Goal: Task Accomplishment & Management: Complete application form

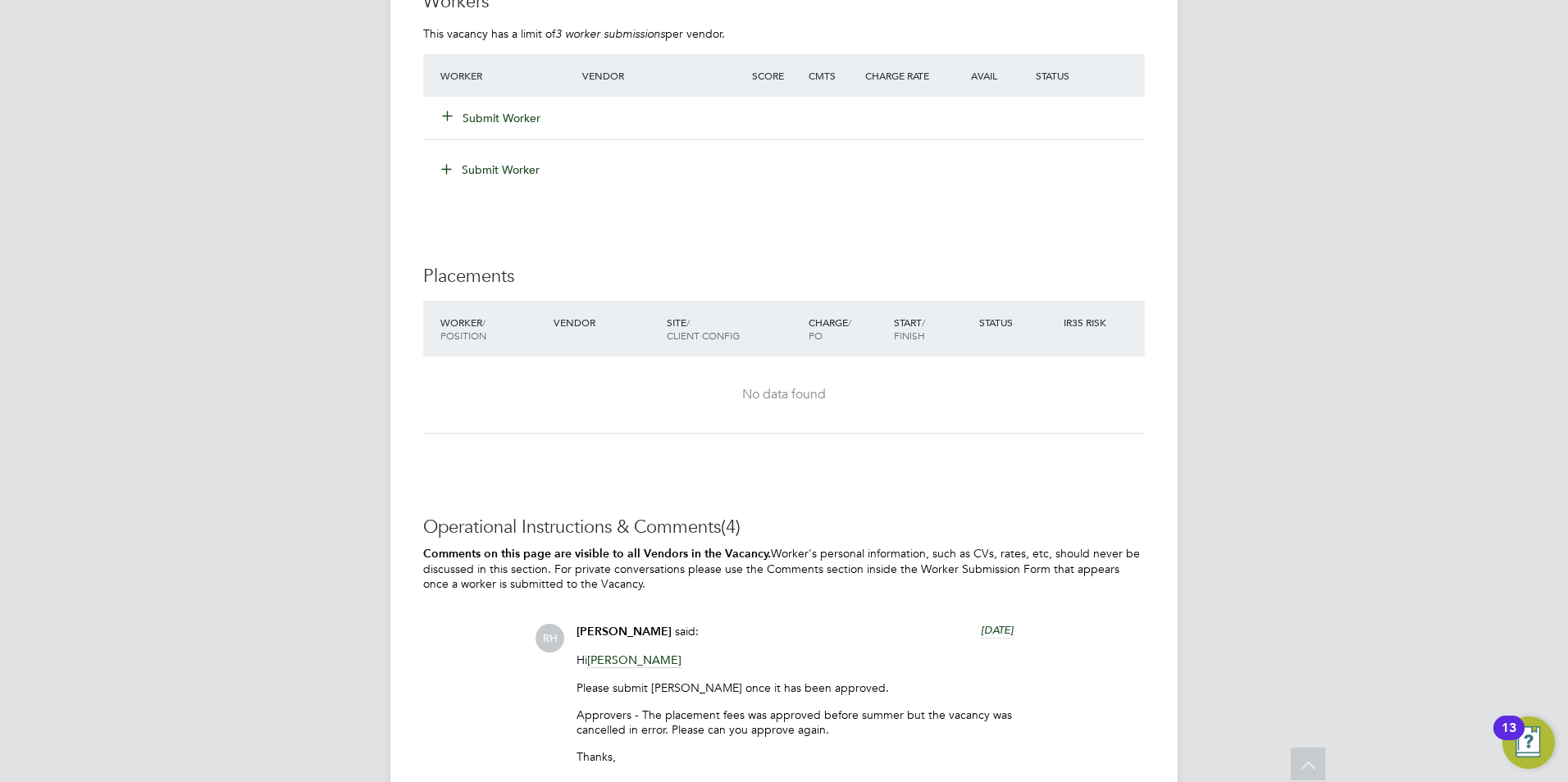
scroll to position [2953, 0]
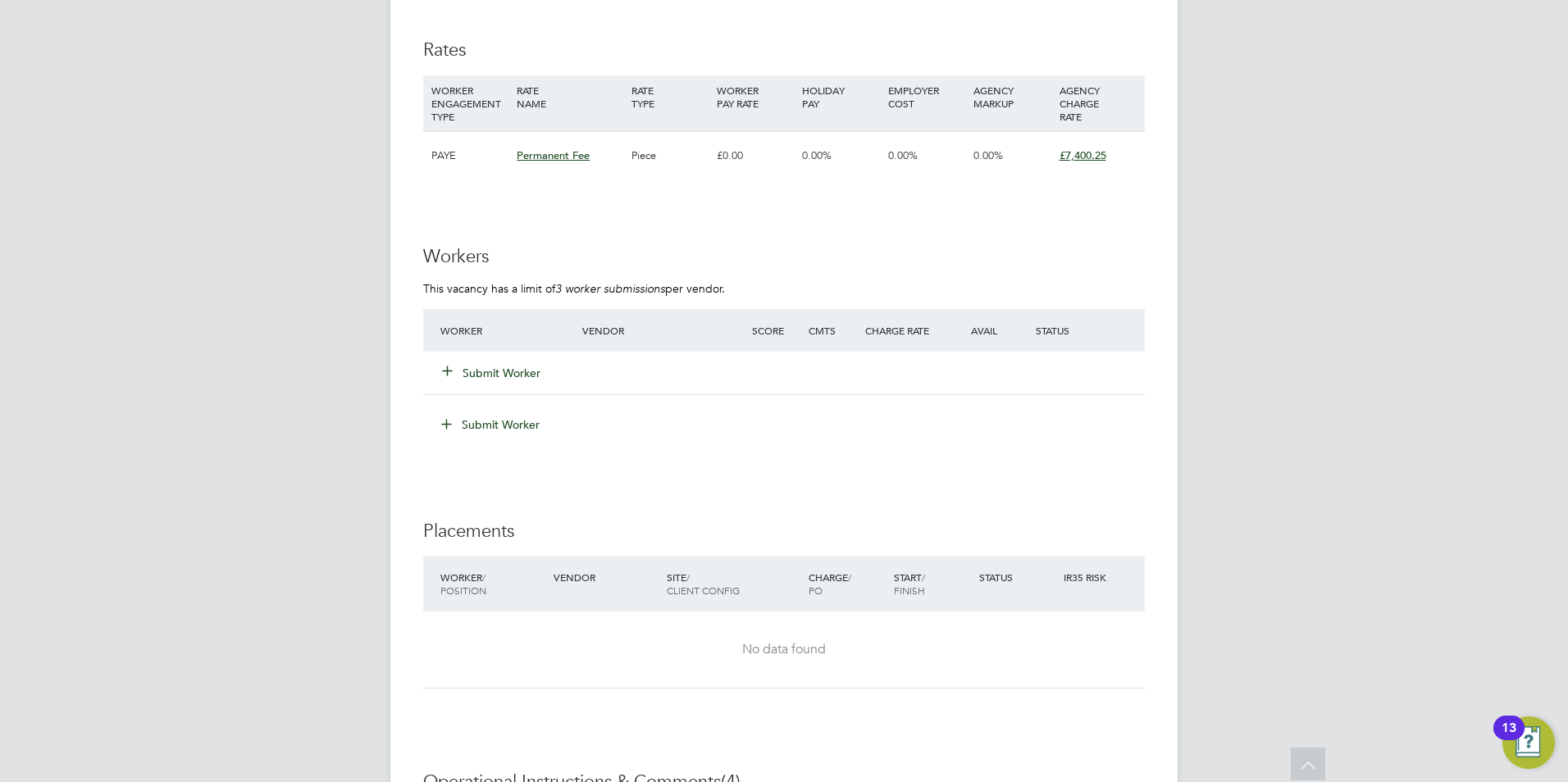
click at [486, 359] on div "Submit Worker" at bounding box center [521, 372] width 169 height 29
click at [487, 366] on button "Submit Worker" at bounding box center [492, 373] width 99 height 17
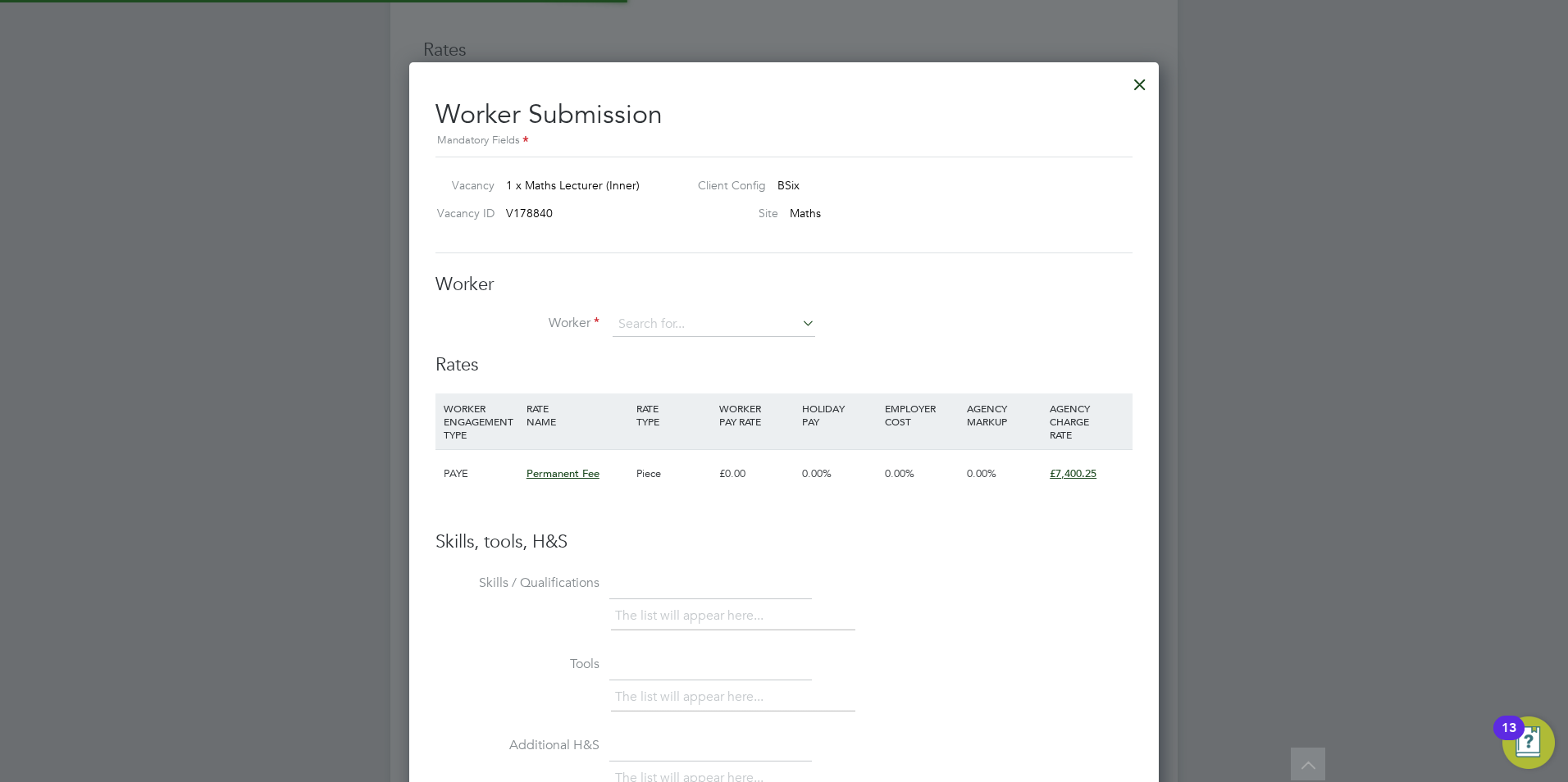
scroll to position [996, 751]
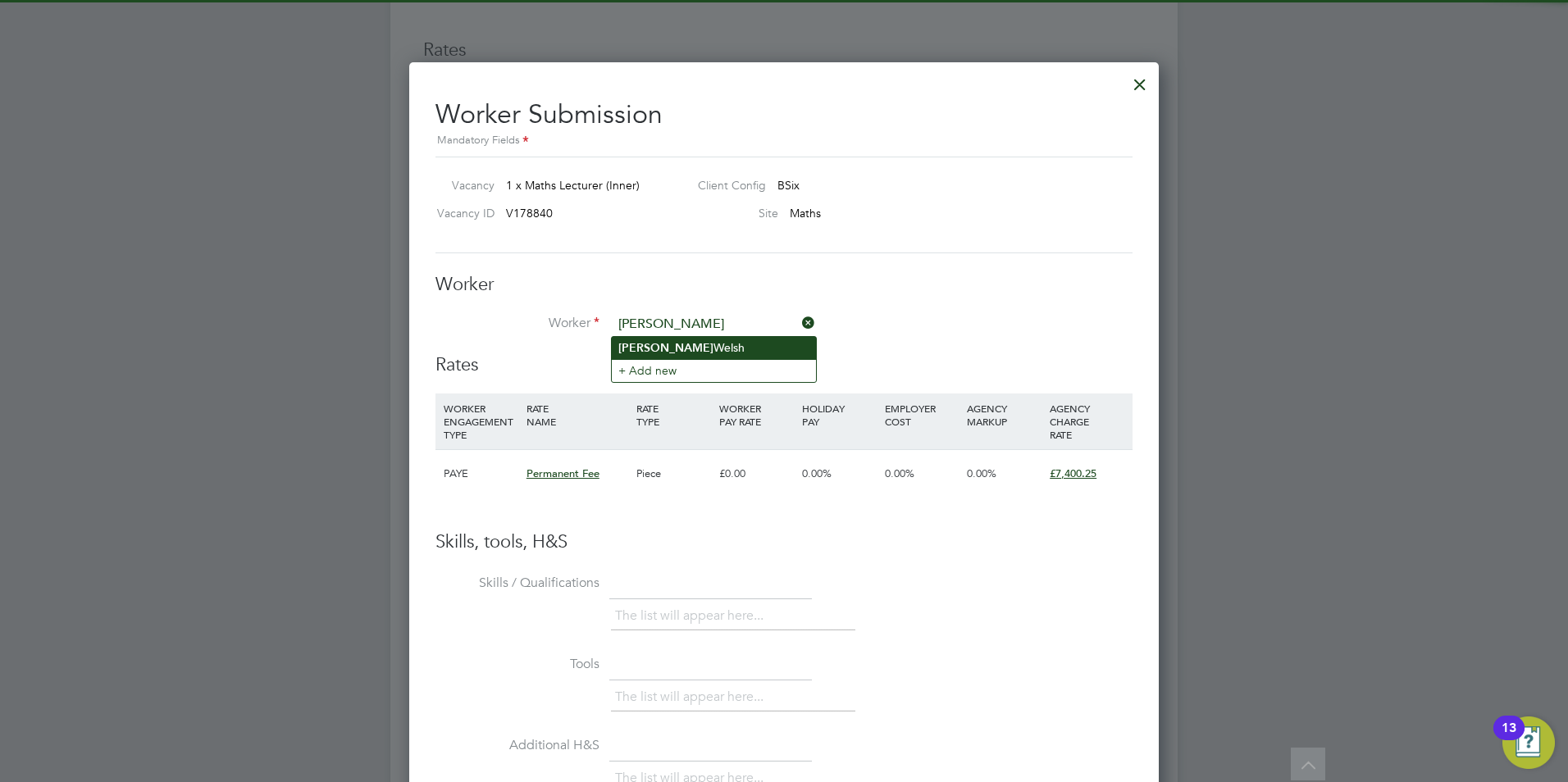
click at [670, 344] on b "[PERSON_NAME]" at bounding box center [666, 348] width 95 height 14
type input "[PERSON_NAME]"
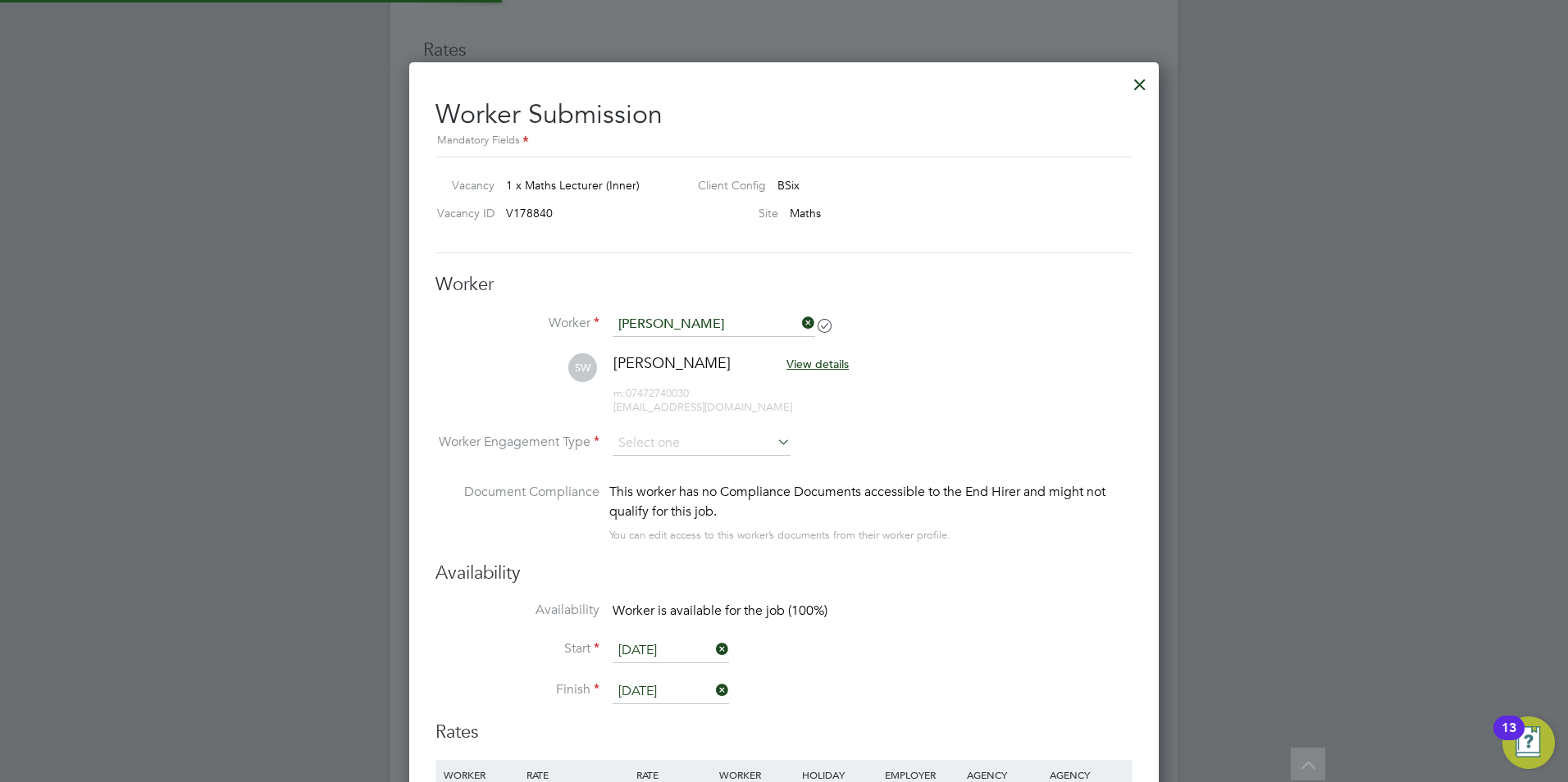
scroll to position [1363, 751]
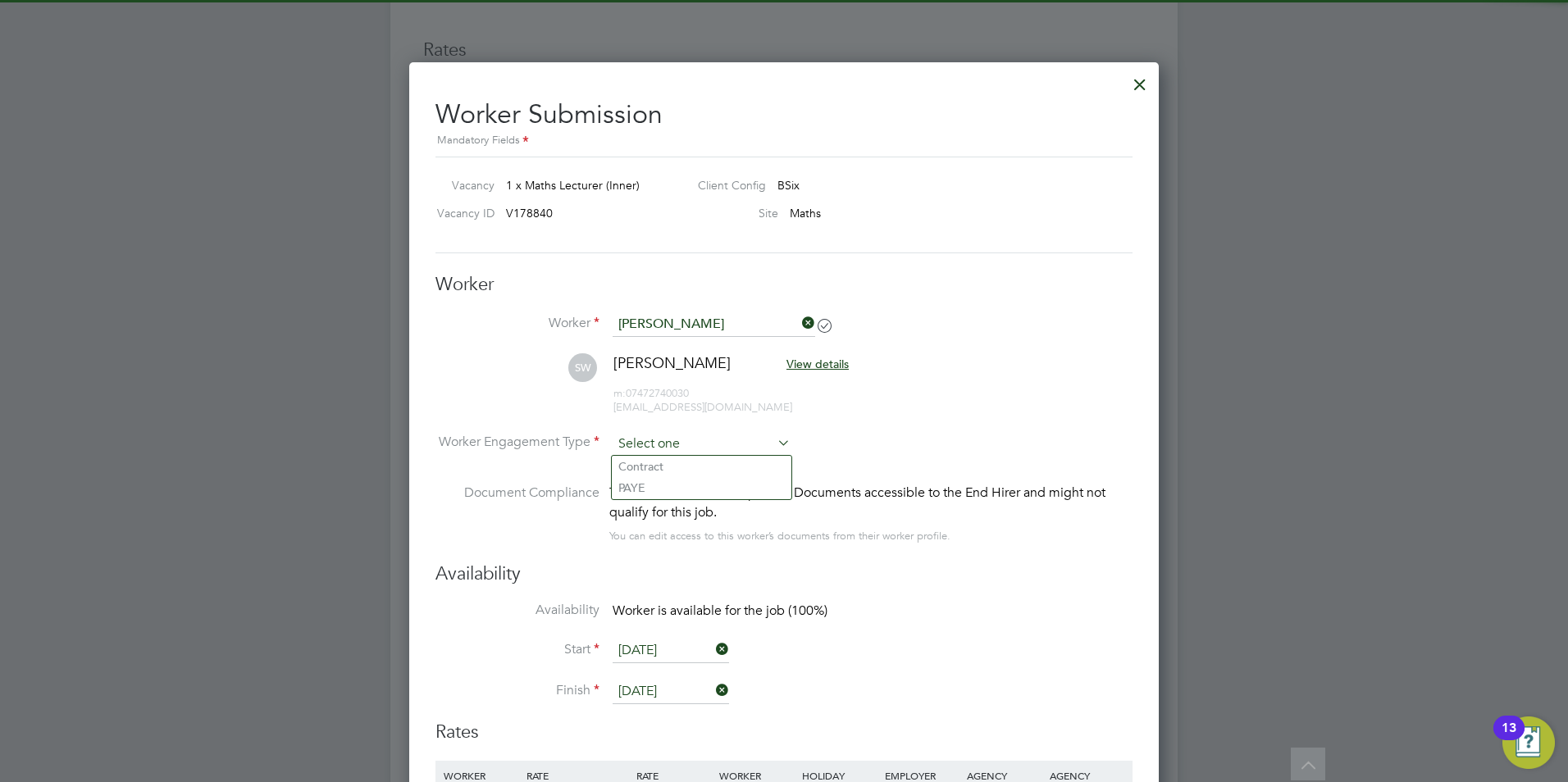
click at [679, 433] on input at bounding box center [701, 444] width 178 height 24
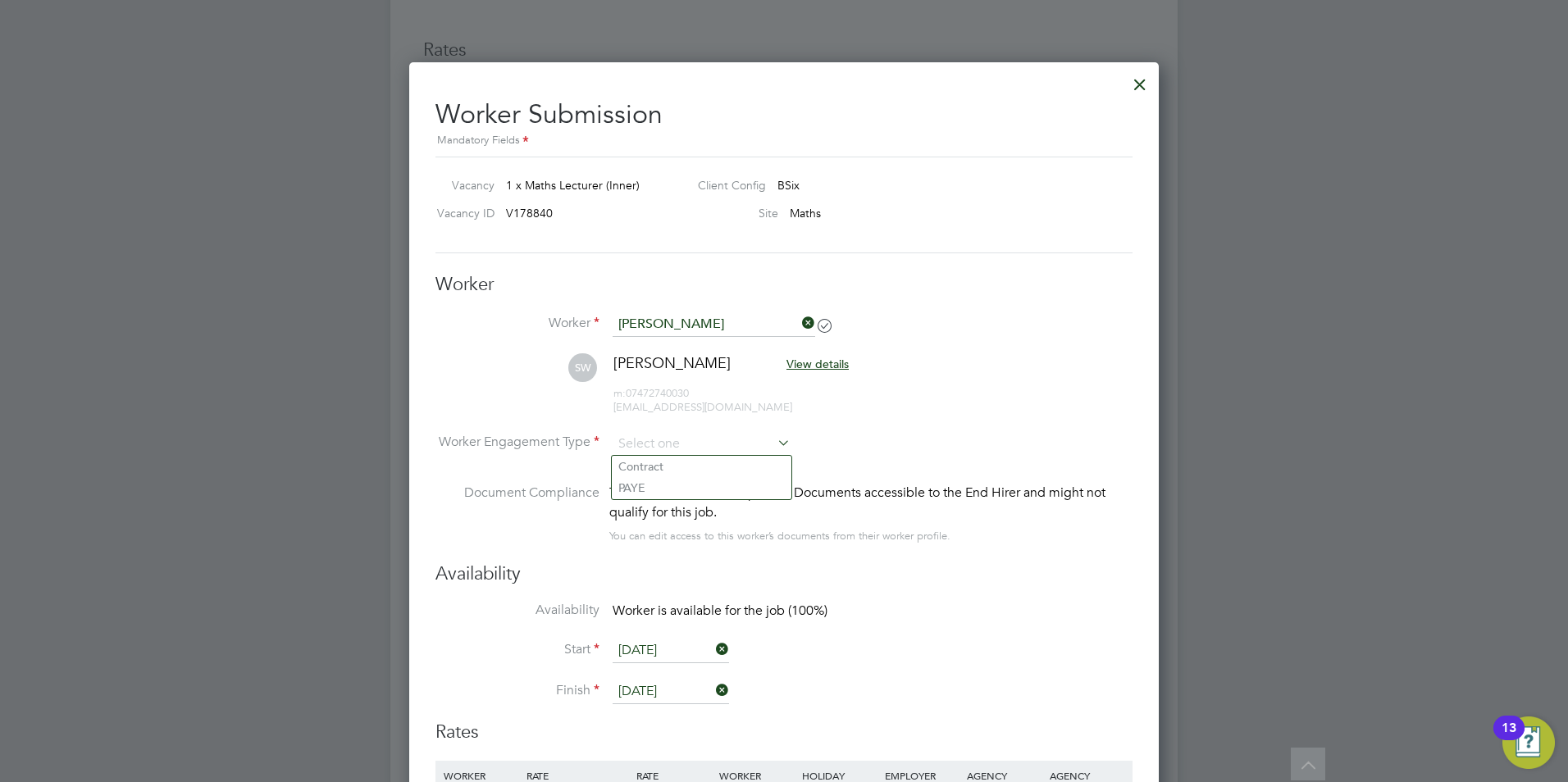
click at [954, 375] on li "SW [PERSON_NAME] View details m: 07472740030 [EMAIL_ADDRESS][DOMAIN_NAME]" at bounding box center [784, 391] width 697 height 78
click at [646, 441] on input at bounding box center [701, 444] width 178 height 24
click at [657, 458] on li "Contract" at bounding box center [701, 467] width 180 height 22
type input "Contract"
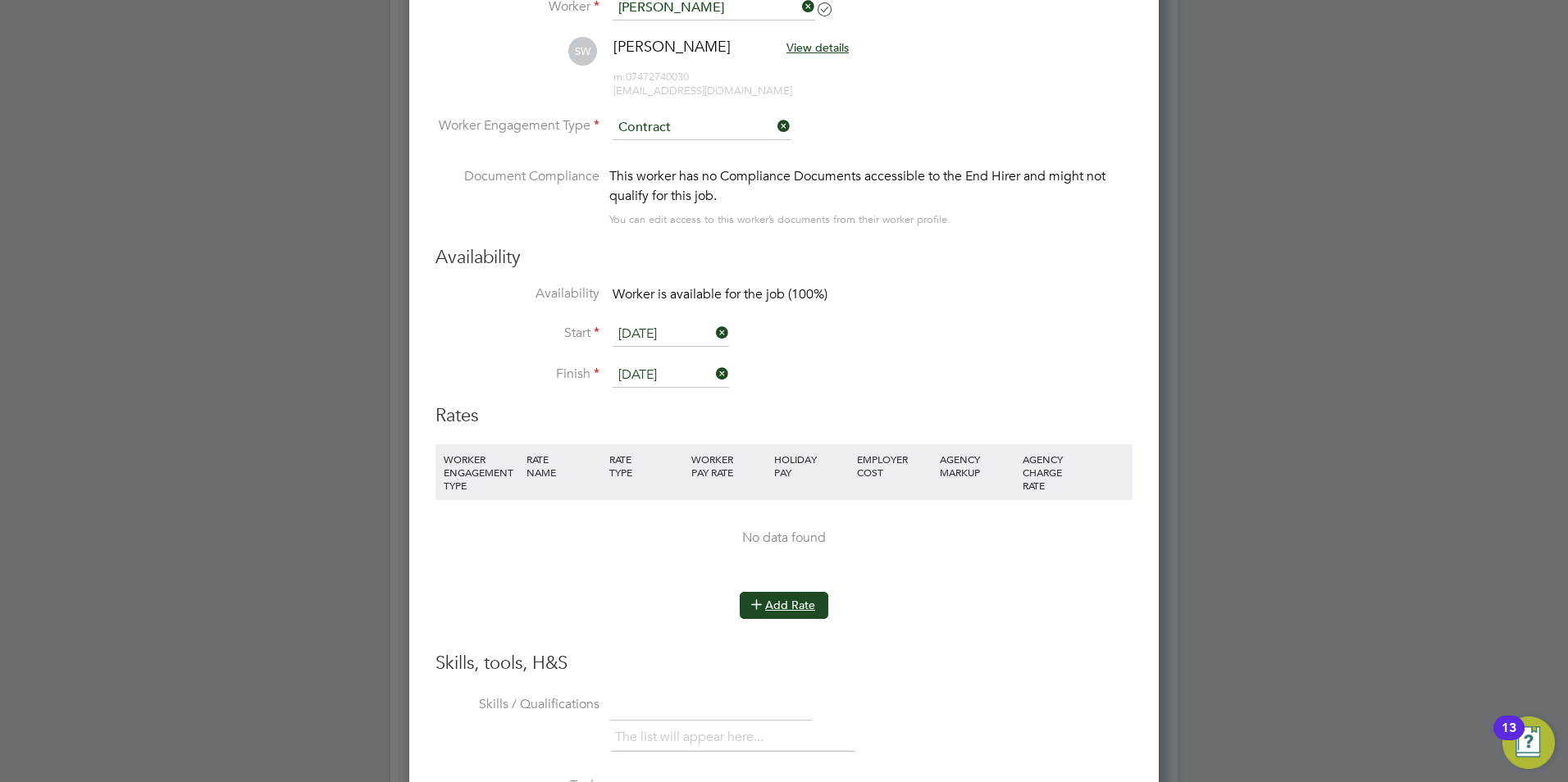
click at [793, 603] on button "Add Rate" at bounding box center [784, 604] width 89 height 26
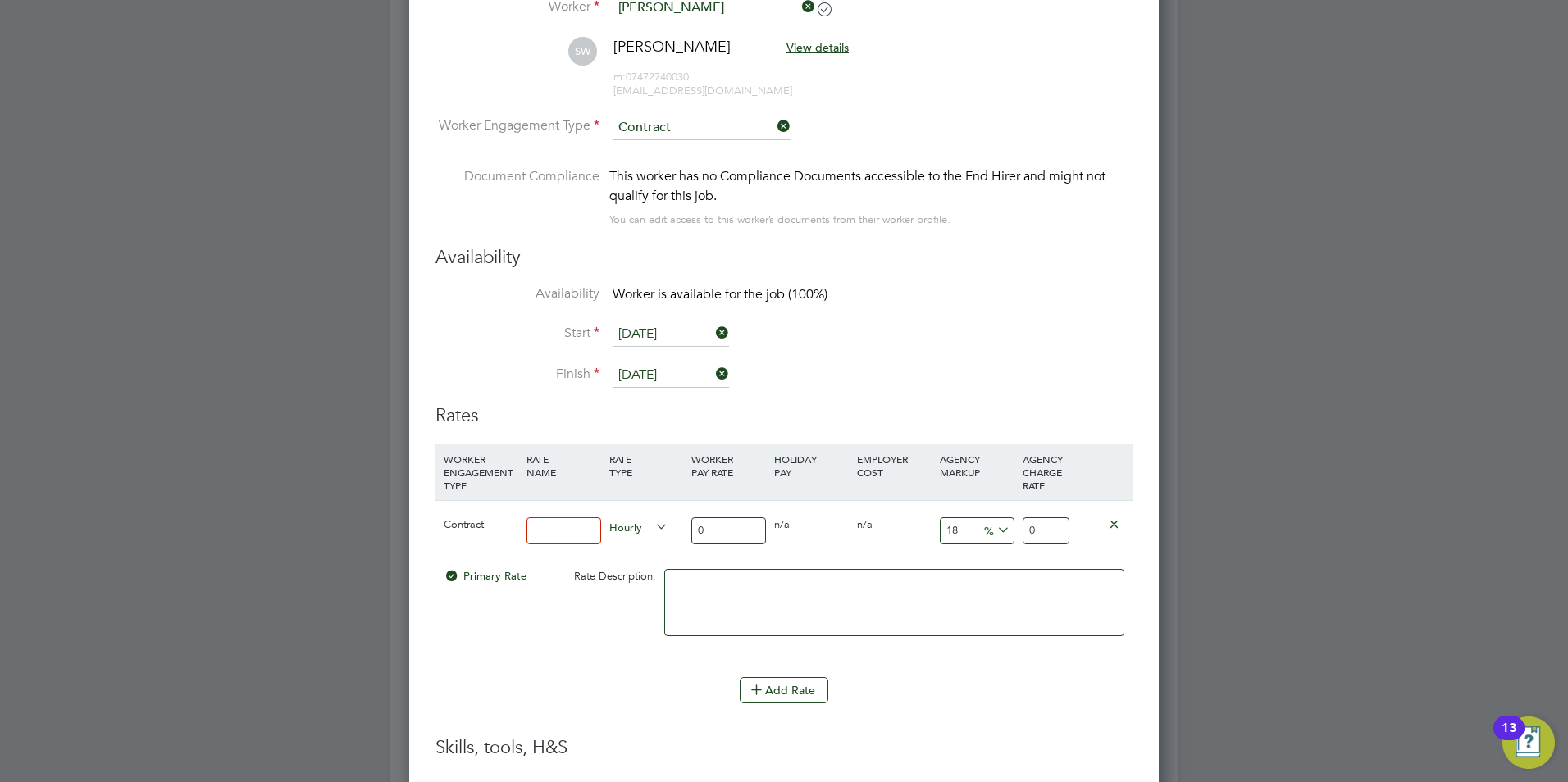
click at [579, 527] on input at bounding box center [564, 531] width 74 height 27
type input "basic"
click at [994, 543] on input "18" at bounding box center [977, 531] width 74 height 27
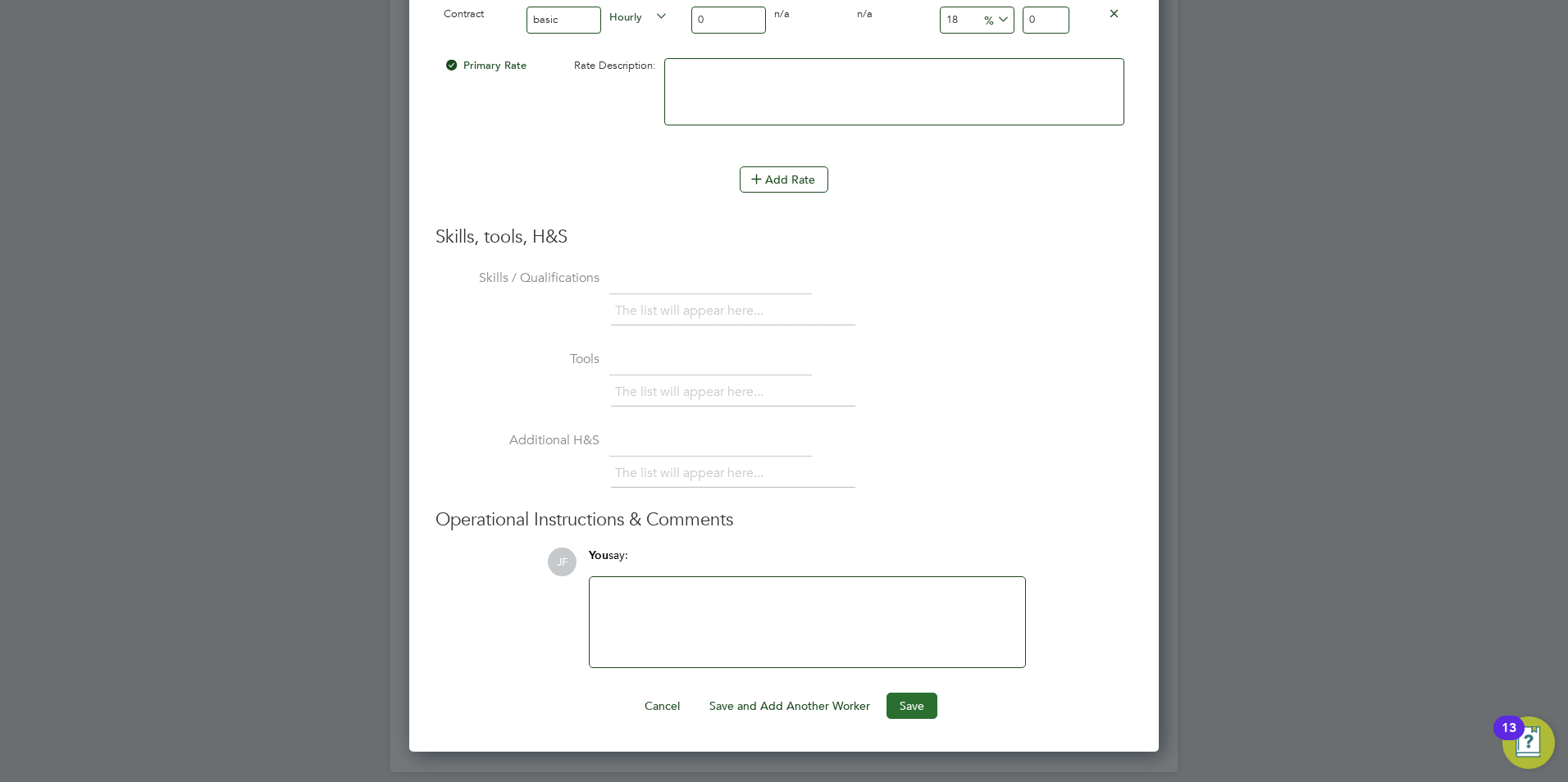
click at [900, 704] on button "Save" at bounding box center [912, 705] width 51 height 26
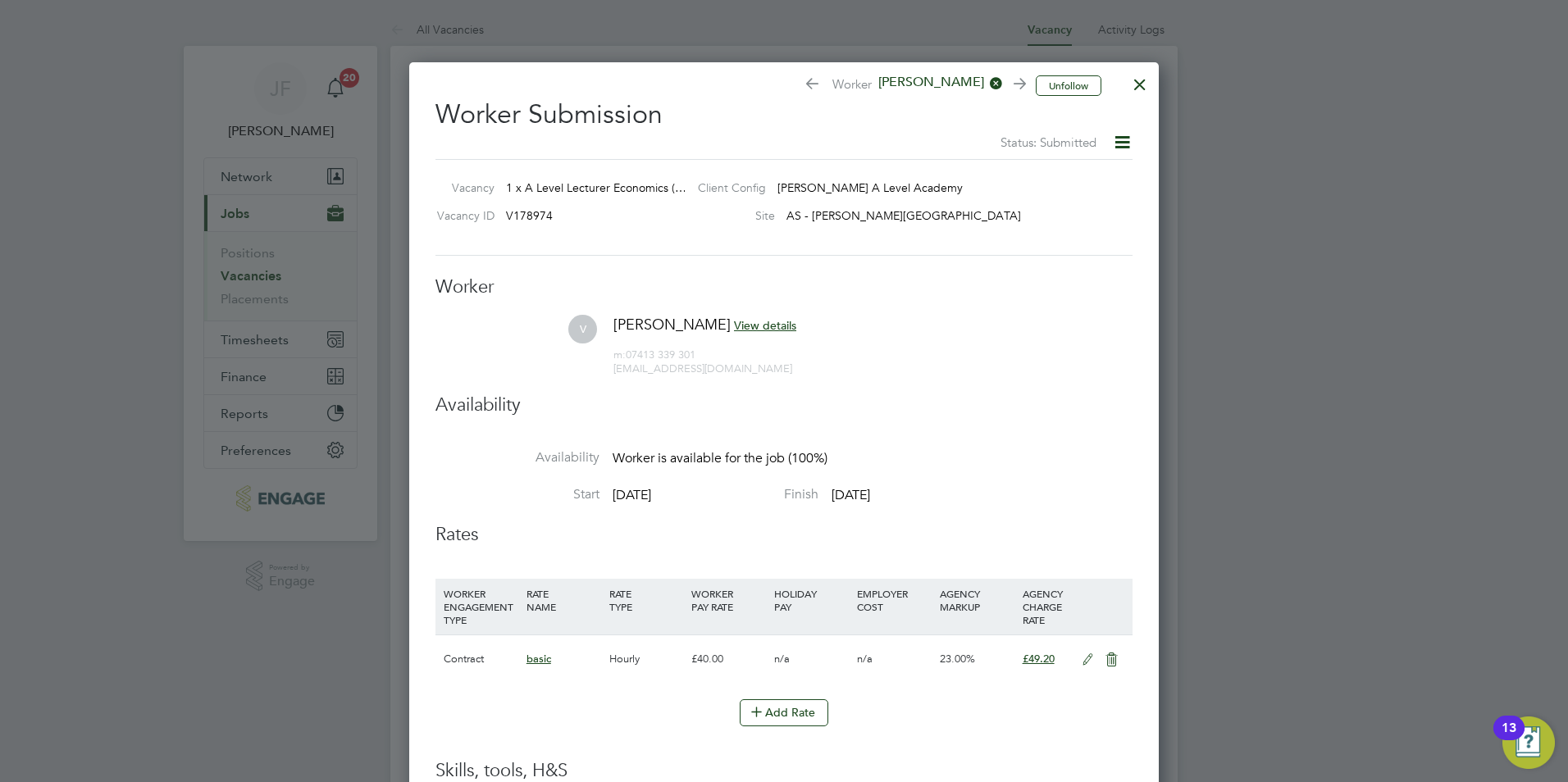
click at [1144, 84] on div at bounding box center [1140, 80] width 29 height 29
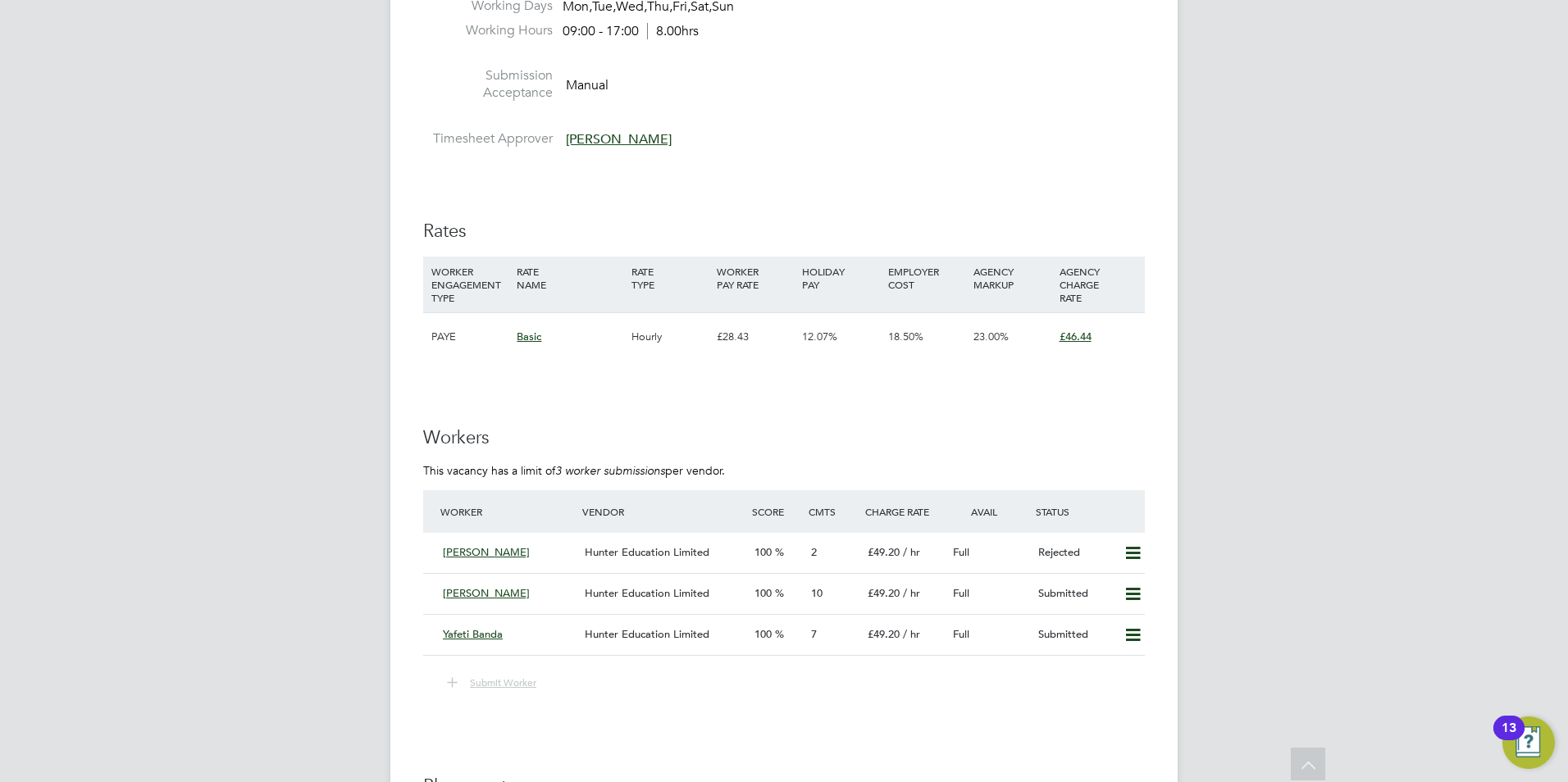
click at [479, 592] on div "Victor" at bounding box center [508, 593] width 142 height 27
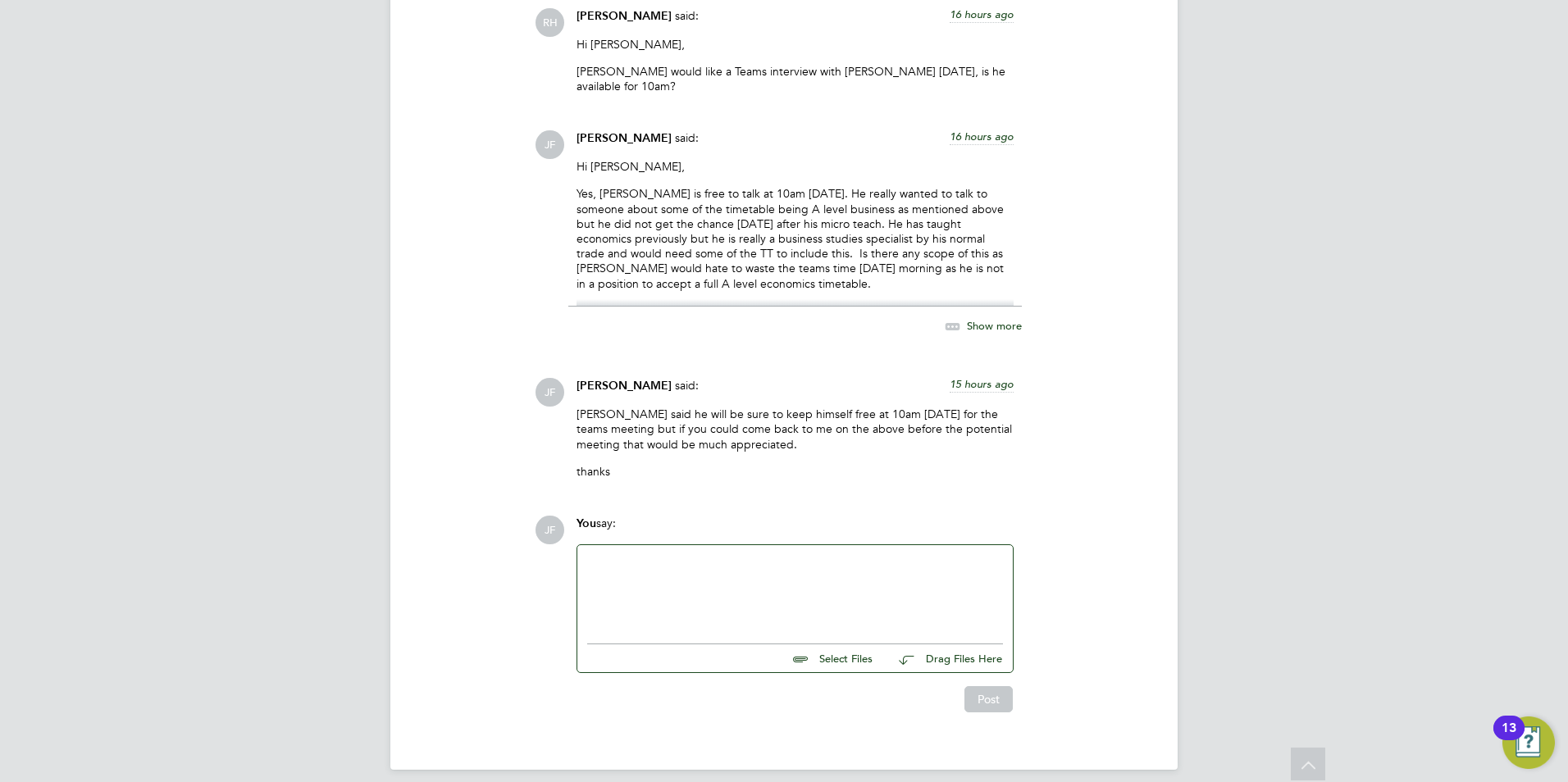
click at [698, 564] on div at bounding box center [795, 590] width 416 height 70
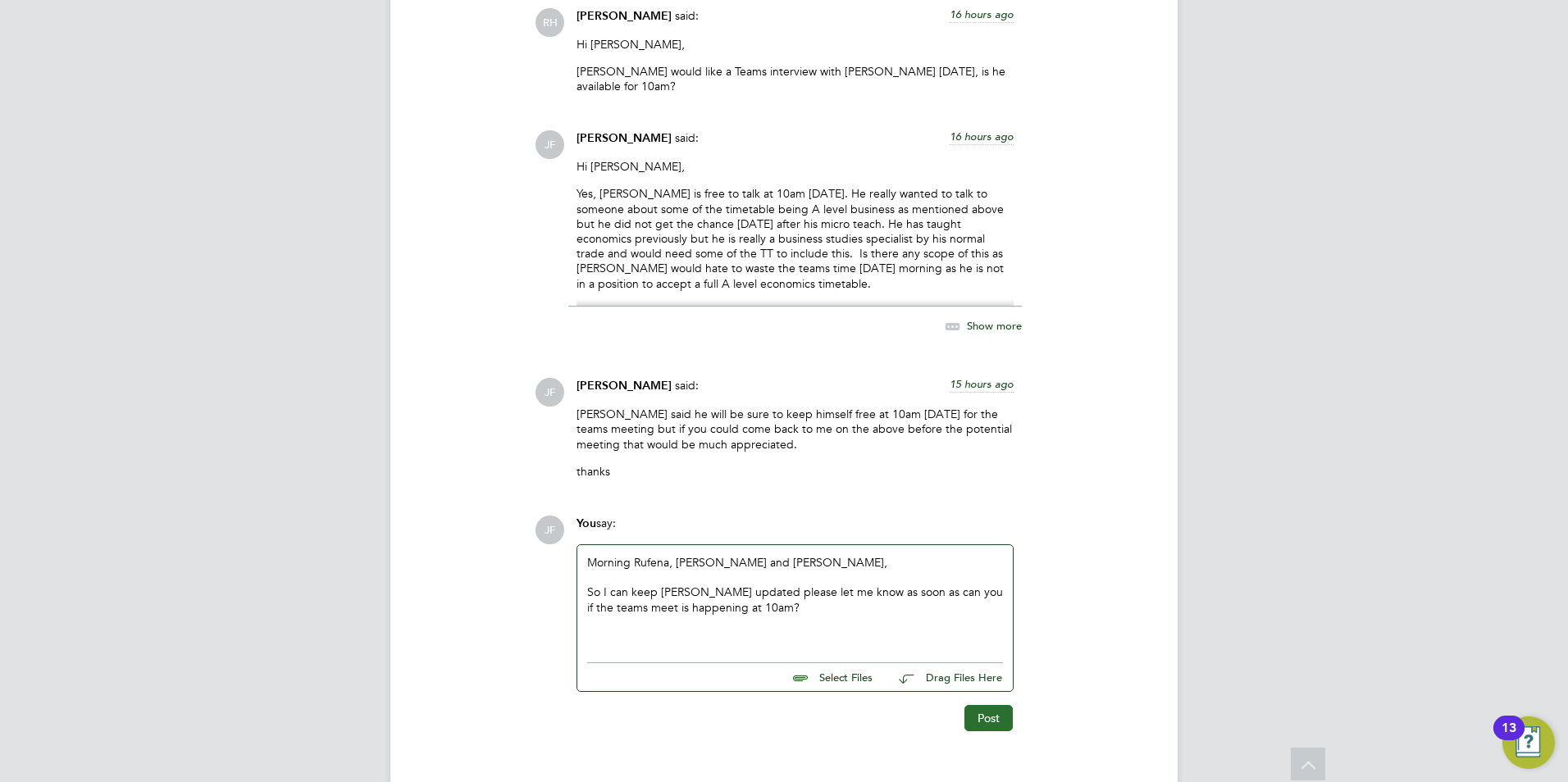
click at [979, 708] on button "Post" at bounding box center [989, 718] width 48 height 26
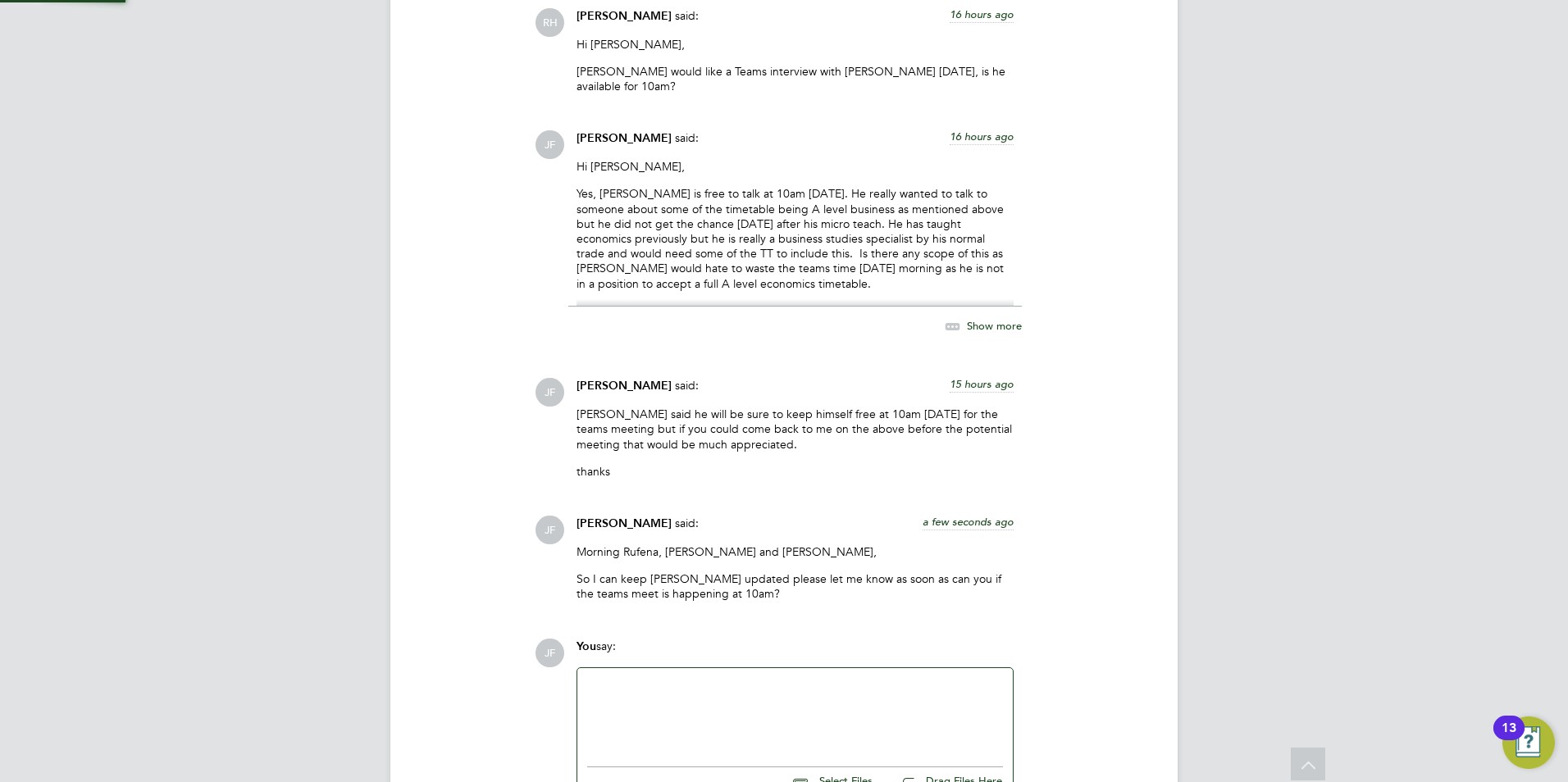
scroll to position [2830, 0]
